Goal: Information Seeking & Learning: Learn about a topic

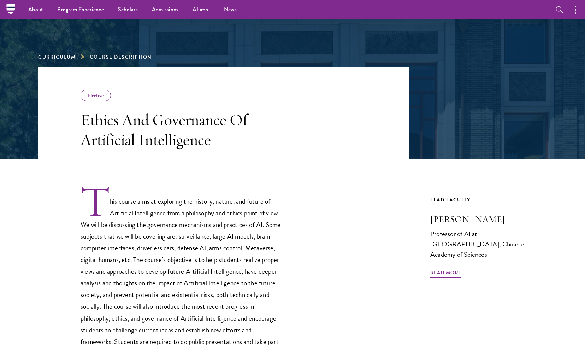
scroll to position [13, 0]
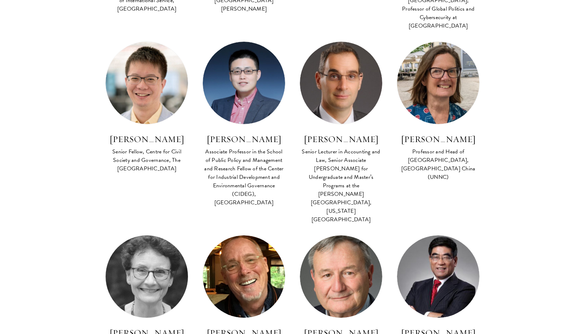
scroll to position [276, 0]
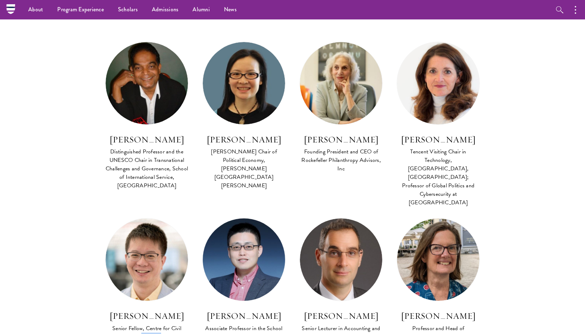
click at [225, 214] on img at bounding box center [243, 259] width 90 height 90
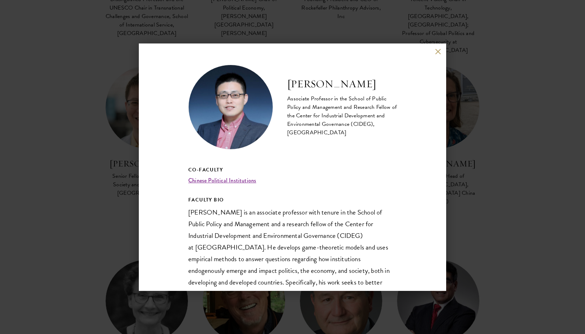
click at [436, 51] on button at bounding box center [438, 52] width 6 height 6
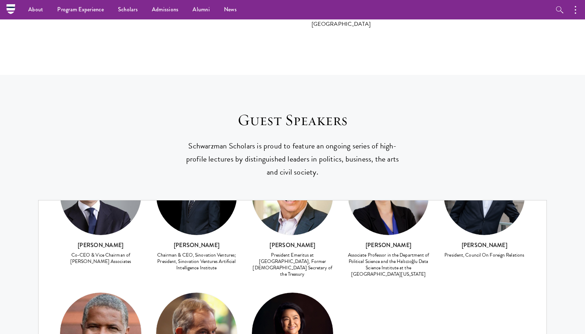
scroll to position [276, 0]
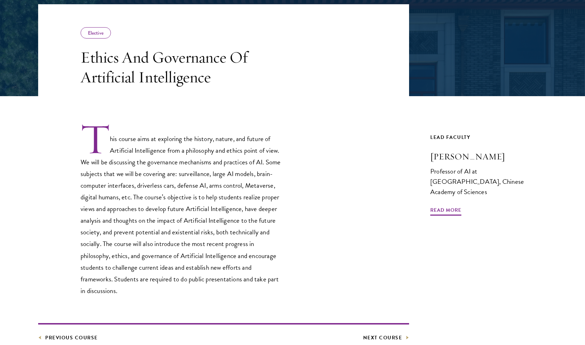
scroll to position [125, 0]
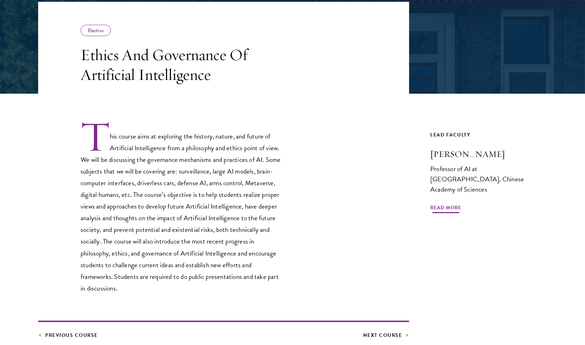
click at [444, 203] on span "Read More" at bounding box center [445, 208] width 31 height 11
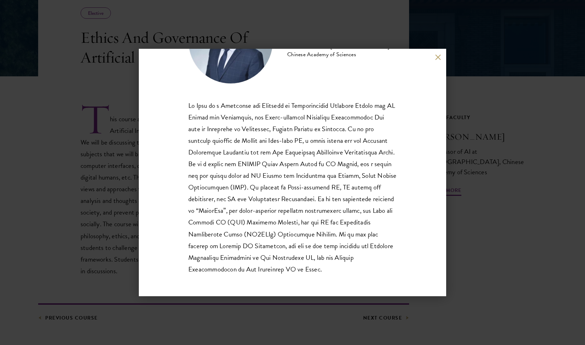
scroll to position [71, 0]
click at [437, 60] on button at bounding box center [438, 57] width 6 height 6
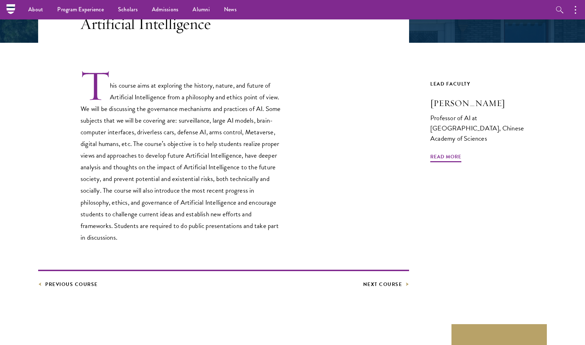
scroll to position [62, 0]
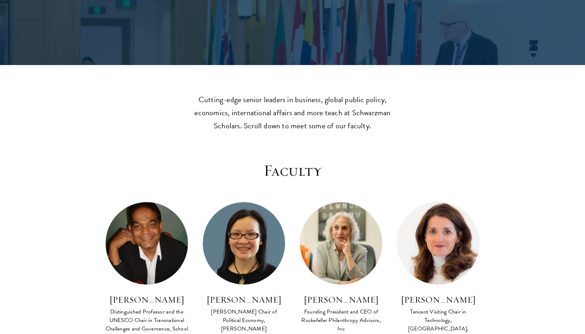
scroll to position [2466, 0]
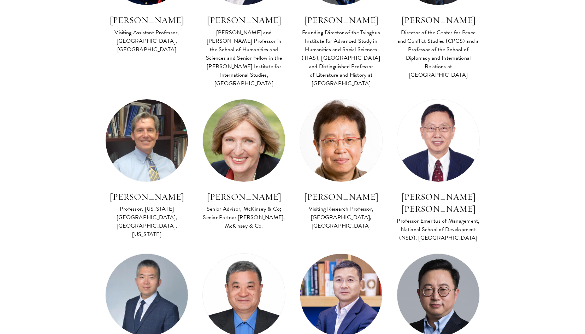
click at [151, 250] on img at bounding box center [146, 295] width 90 height 90
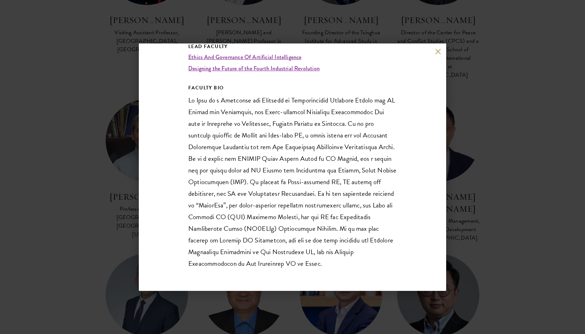
scroll to position [123, 0]
click at [434, 50] on div "Zeng Yi Professor of AI at Institute of Automation, Chinese Academy of Sciences…" at bounding box center [292, 166] width 307 height 247
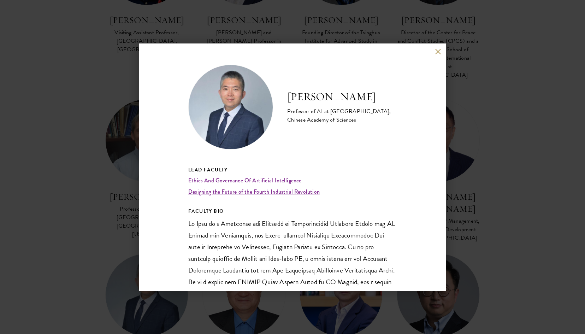
scroll to position [0, 0]
